Goal: Check status: Check status

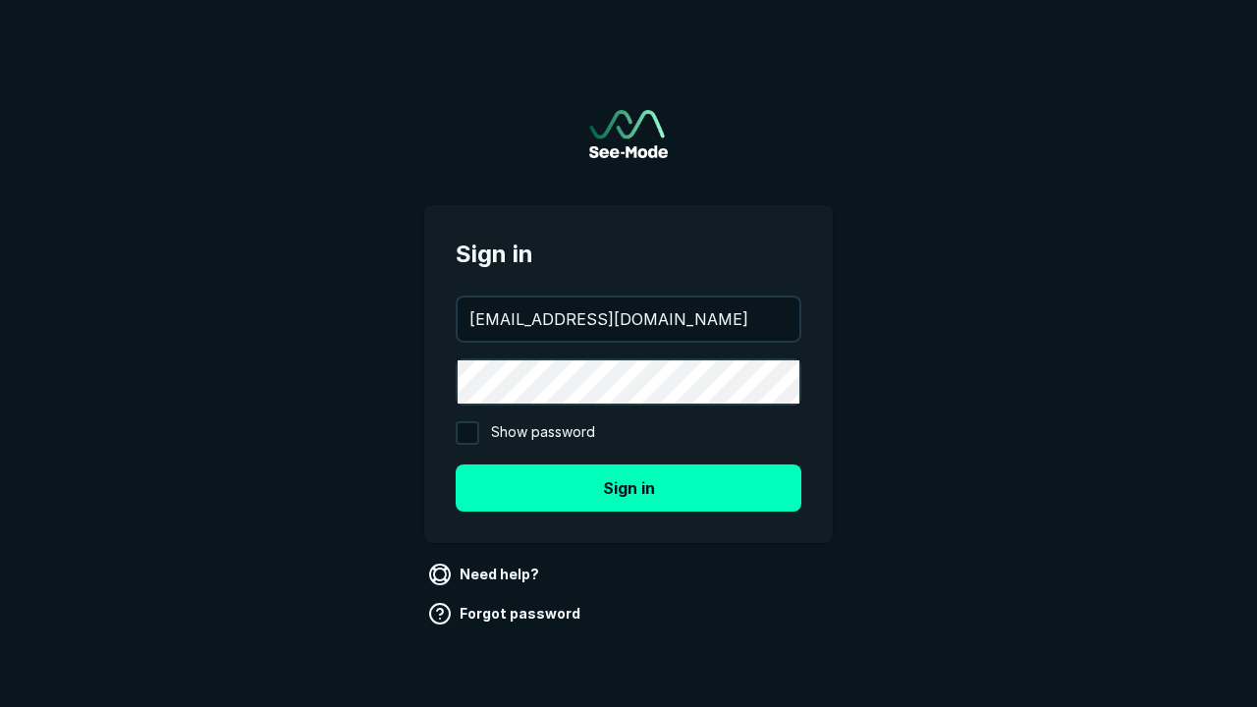
type input "[EMAIL_ADDRESS][DOMAIN_NAME]"
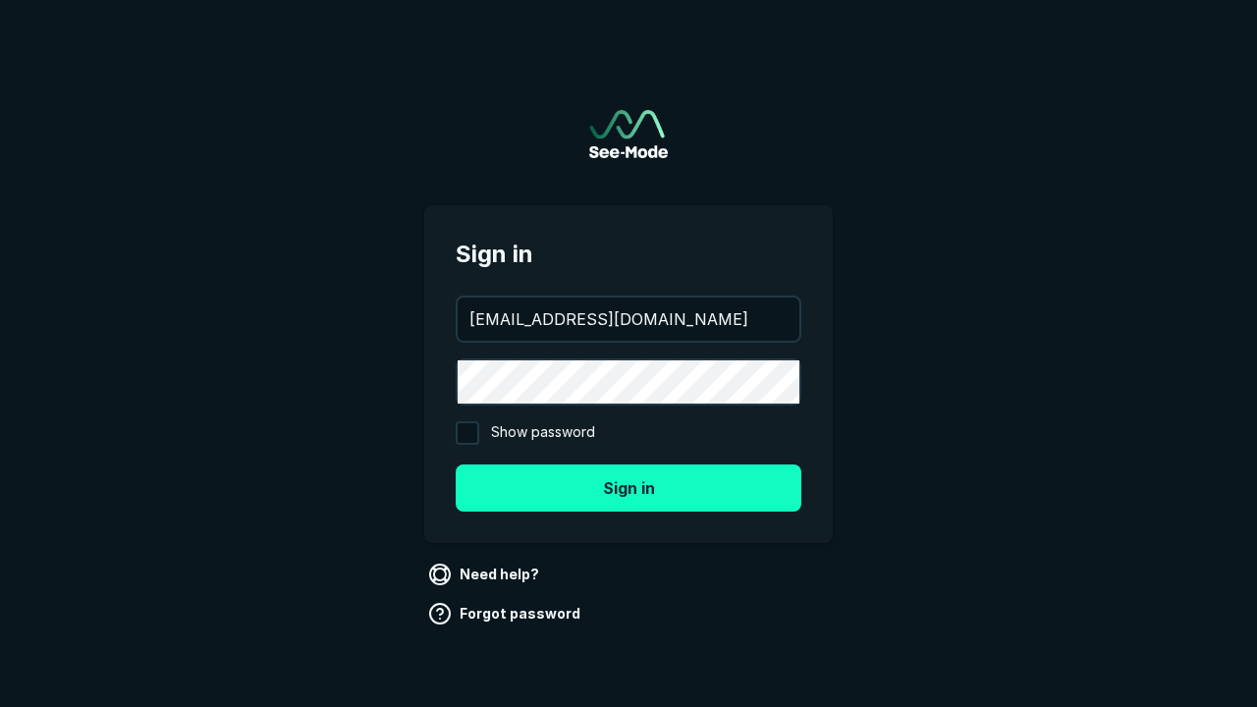
click at [628, 487] on button "Sign in" at bounding box center [629, 487] width 346 height 47
